Goal: Task Accomplishment & Management: Manage account settings

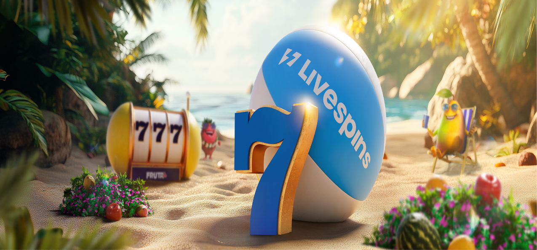
click at [3, 64] on div "Talletus 0.00 € Kirjaudu Kasino Live Kasino Tarjoukset" at bounding box center [268, 45] width 530 height 38
click at [45, 35] on button "Kirjaudu" at bounding box center [58, 30] width 27 height 9
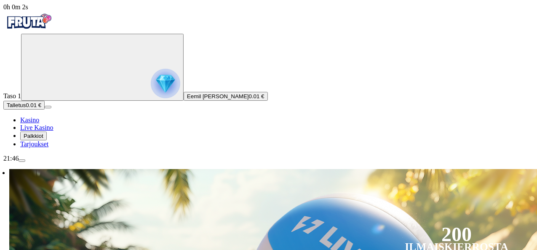
click at [34, 98] on icon "Primary" at bounding box center [87, 66] width 126 height 63
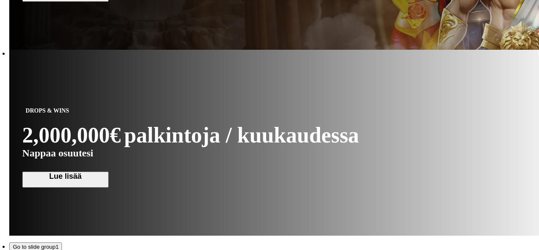
scroll to position [1358, 0]
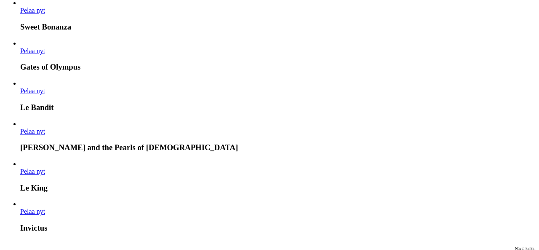
scroll to position [43, 0]
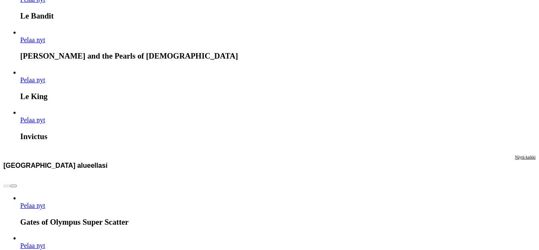
scroll to position [0, 0]
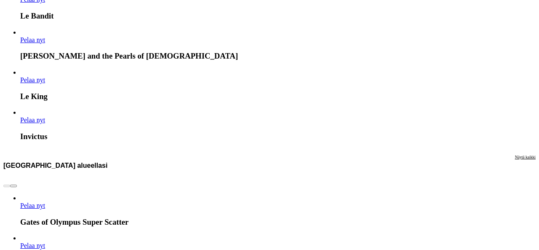
type input "*"
type input "****"
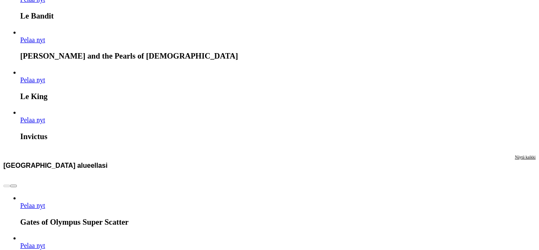
type input "*"
type input "****"
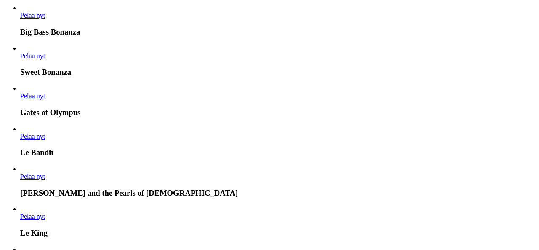
scroll to position [1810, 0]
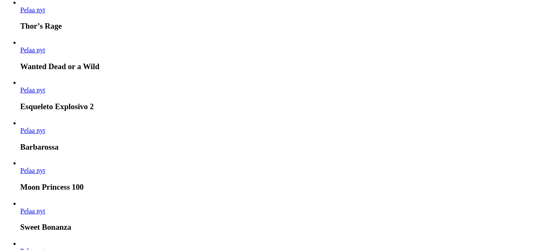
scroll to position [2182, 0]
